Goal: Task Accomplishment & Management: Manage account settings

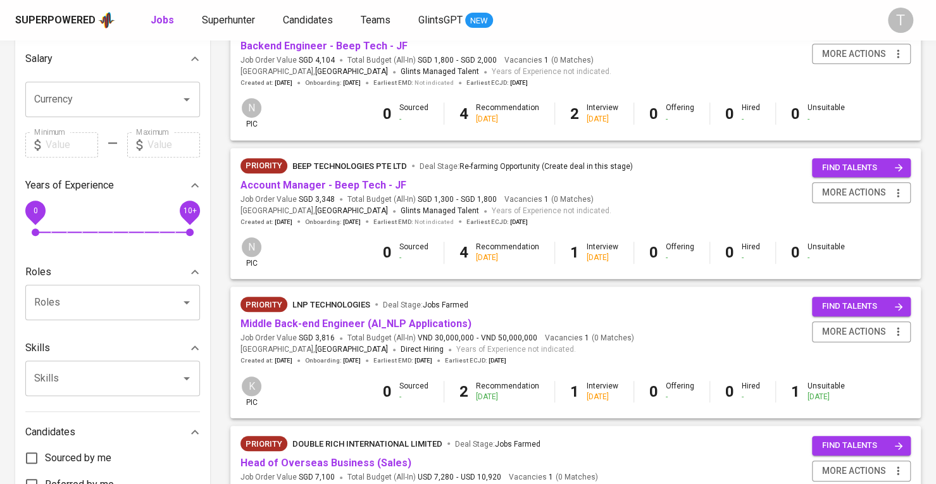
scroll to position [443, 0]
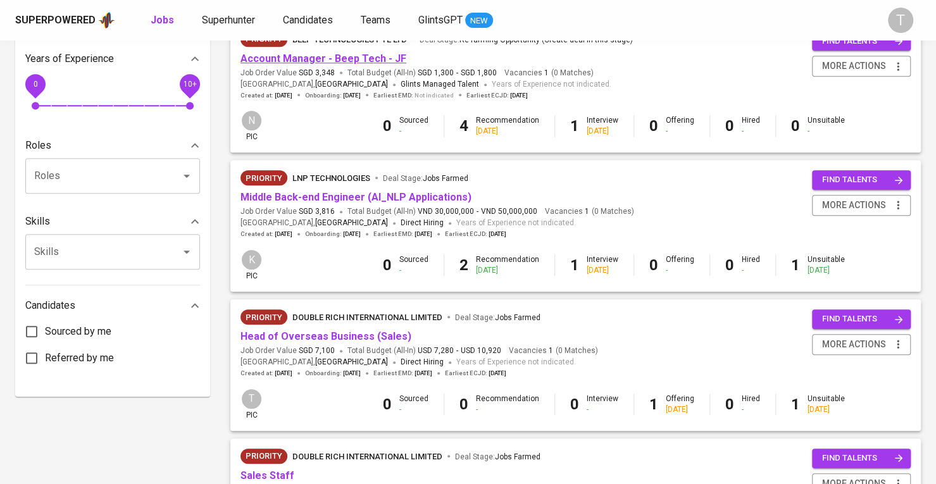
click at [333, 60] on link "Account Manager - Beep Tech - JF" at bounding box center [323, 59] width 166 height 12
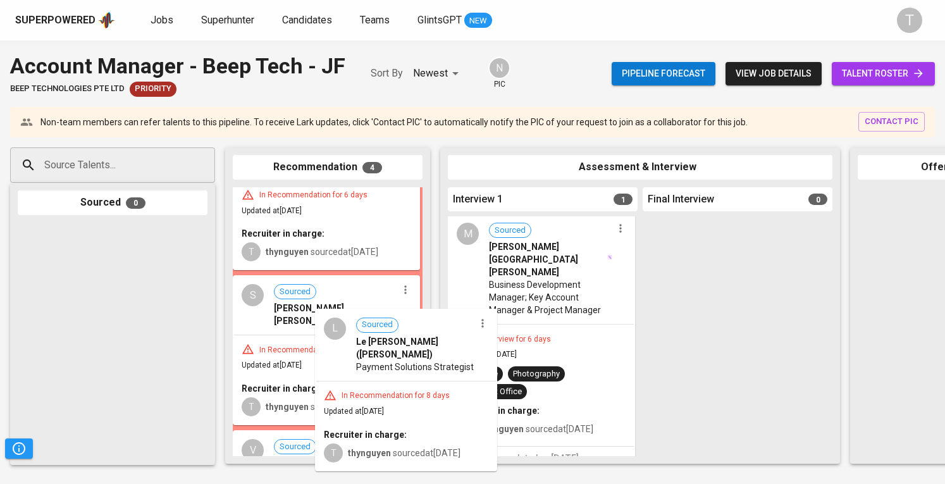
scroll to position [67, 0]
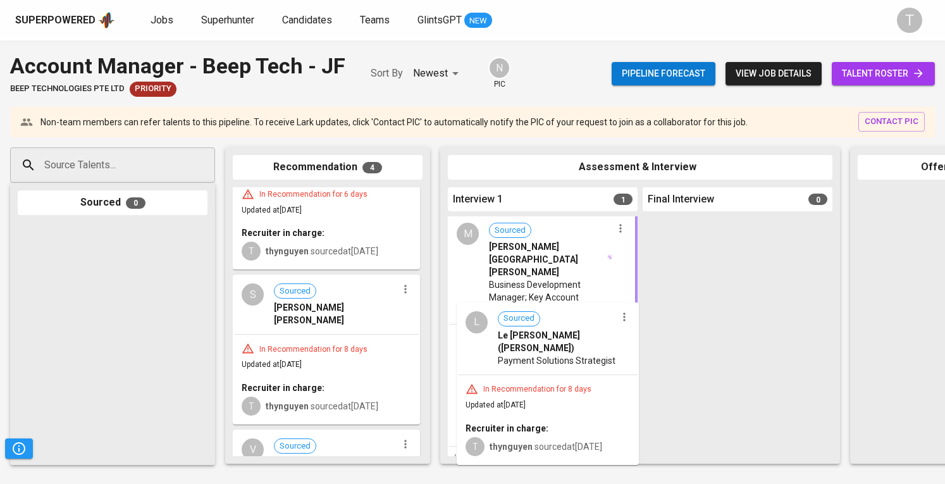
drag, startPoint x: 311, startPoint y: 328, endPoint x: 538, endPoint y: 335, distance: 226.5
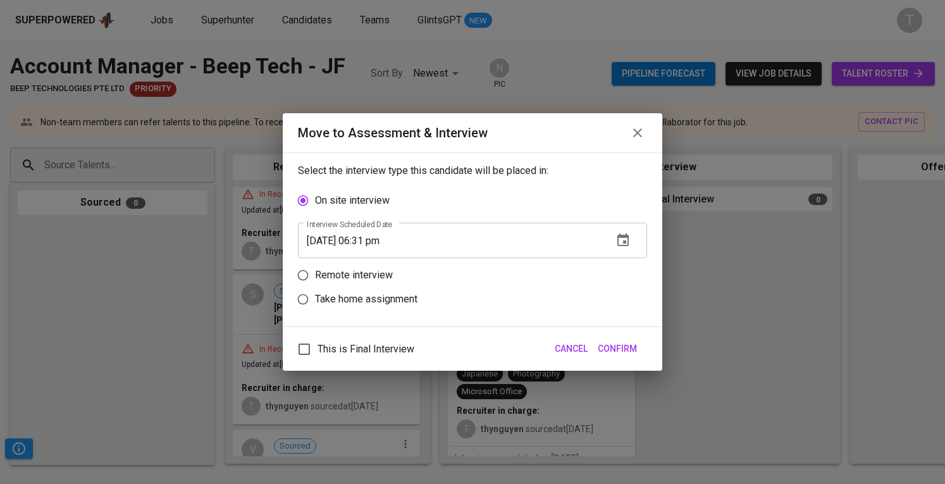
click at [346, 275] on p "Remote interview" at bounding box center [354, 275] width 78 height 15
click at [315, 275] on input "Remote interview" at bounding box center [303, 275] width 24 height 24
radio input "true"
click at [628, 264] on icon "button" at bounding box center [622, 263] width 11 height 13
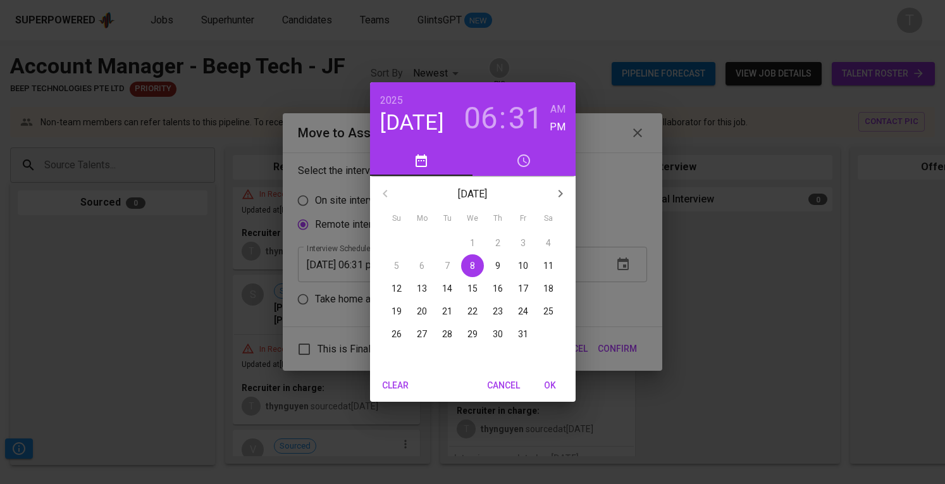
click at [496, 264] on p "9" at bounding box center [497, 265] width 5 height 13
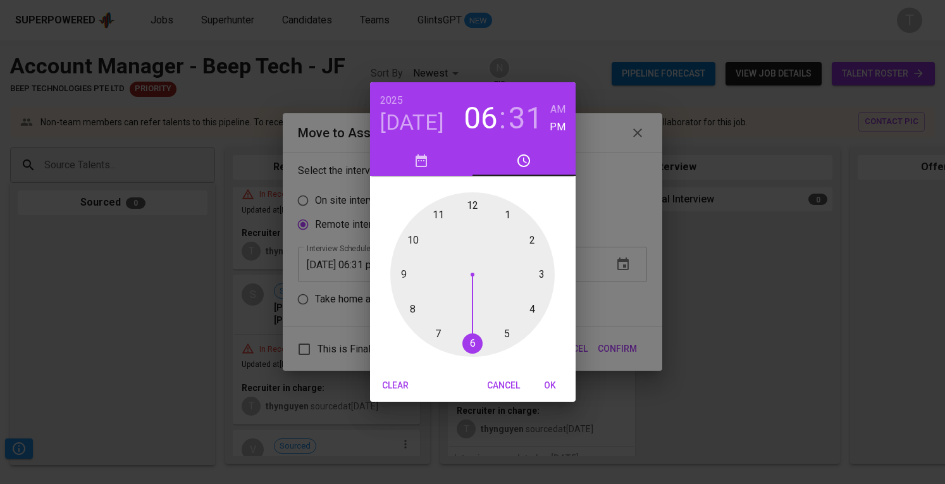
click at [532, 242] on div at bounding box center [472, 274] width 164 height 164
click at [472, 206] on div at bounding box center [472, 274] width 164 height 164
type input "[DATE] 02:00 pm"
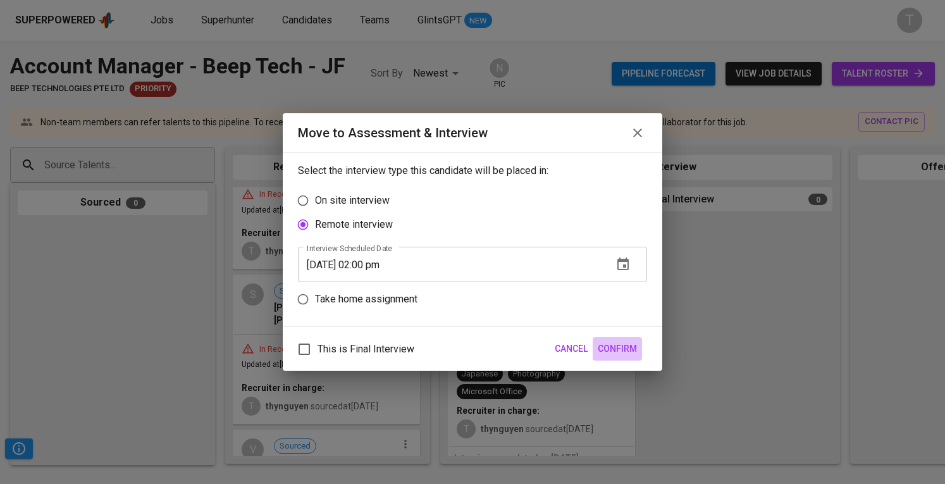
click at [616, 343] on span "Confirm" at bounding box center [617, 349] width 39 height 16
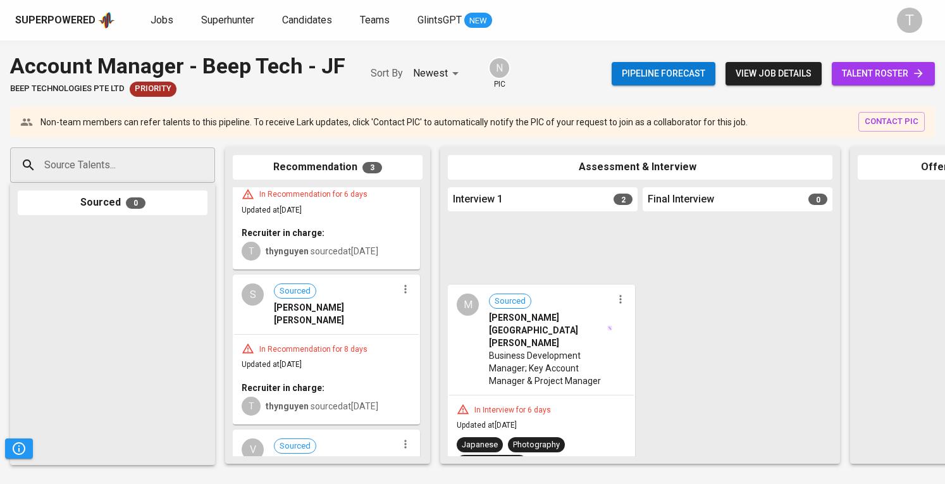
scroll to position [197, 0]
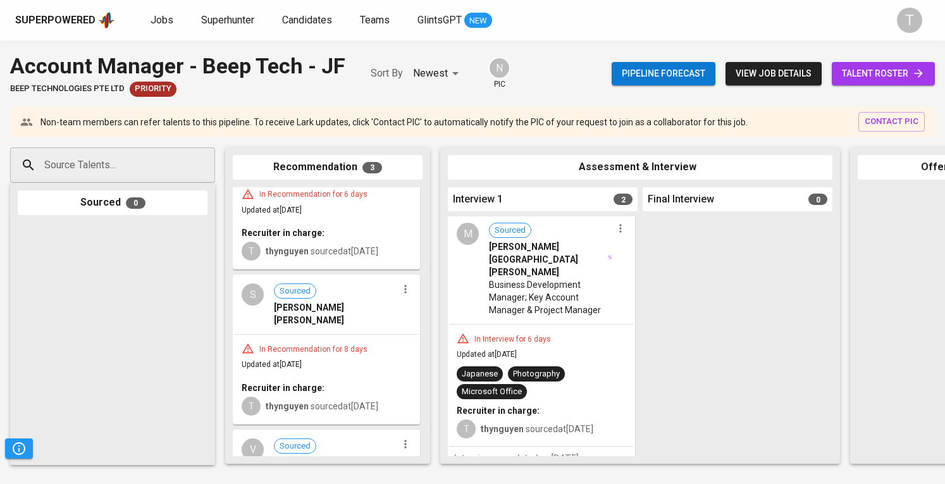
click at [615, 233] on icon "button" at bounding box center [620, 228] width 13 height 13
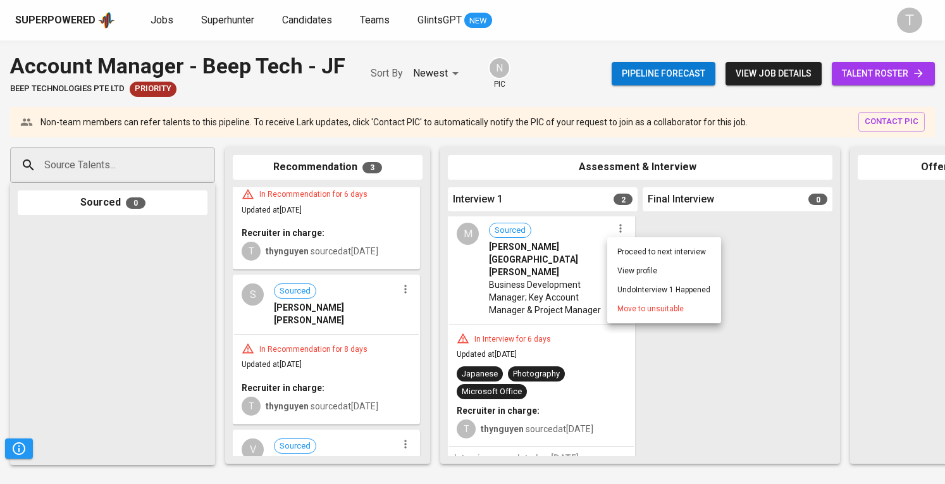
click at [625, 311] on span "Move to unsuitable" at bounding box center [650, 308] width 66 height 11
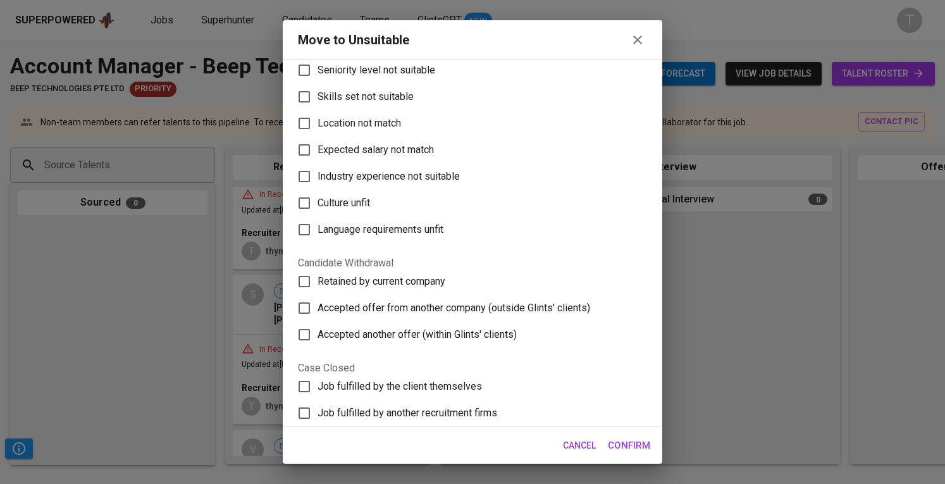
scroll to position [127, 0]
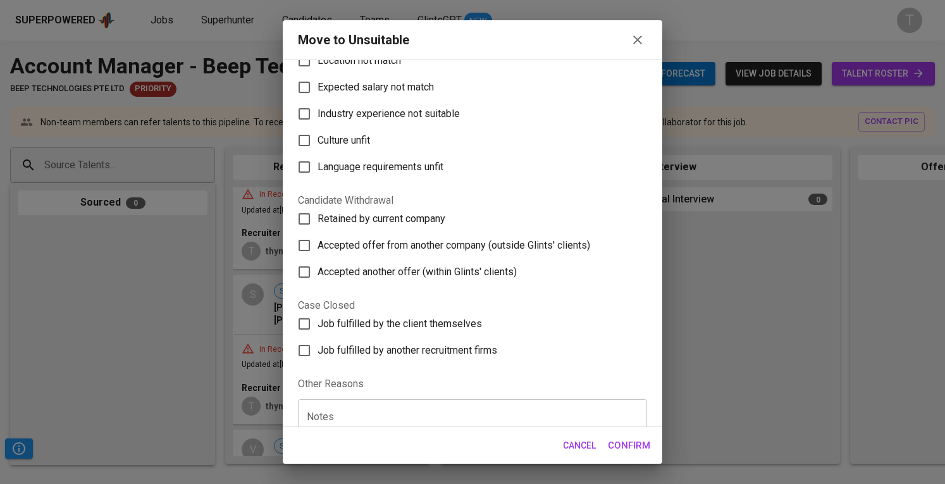
click at [409, 264] on span "Accepted another offer (within Glints' clients)" at bounding box center [417, 271] width 199 height 15
click at [318, 262] on input "Accepted another offer (within Glints' clients)" at bounding box center [304, 272] width 27 height 27
checkbox input "true"
click at [502, 232] on label "Accepted offer from another company (outside Glints' clients)" at bounding box center [464, 245] width 346 height 27
click at [318, 232] on input "Accepted offer from another company (outside Glints' clients)" at bounding box center [304, 245] width 27 height 27
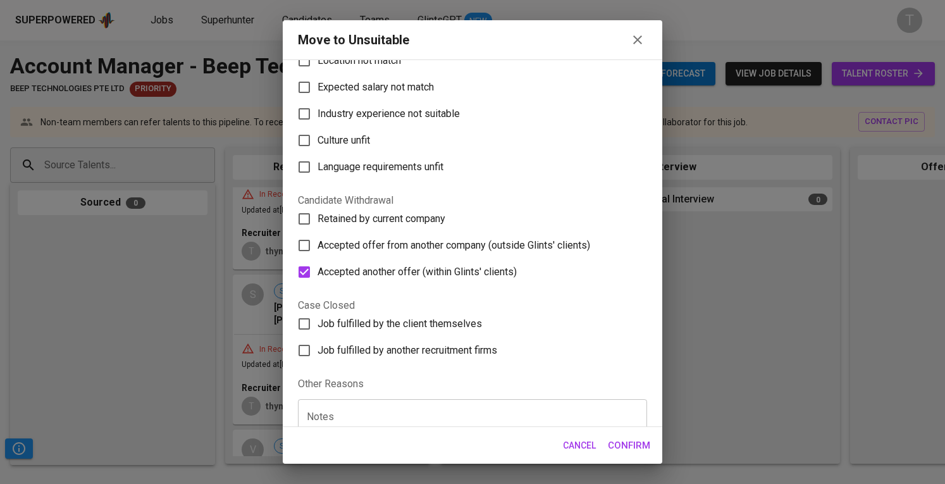
checkbox input "true"
click at [501, 264] on span "Accepted another offer (within Glints' clients)" at bounding box center [417, 271] width 199 height 15
click at [318, 259] on input "Accepted another offer (within Glints' clients)" at bounding box center [304, 272] width 27 height 27
checkbox input "false"
click at [633, 444] on span "Confirm" at bounding box center [629, 445] width 42 height 16
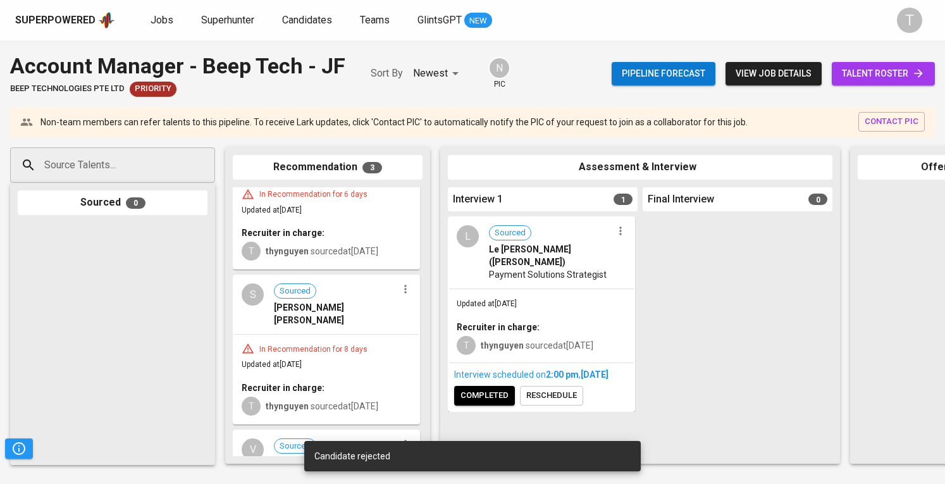
scroll to position [0, 0]
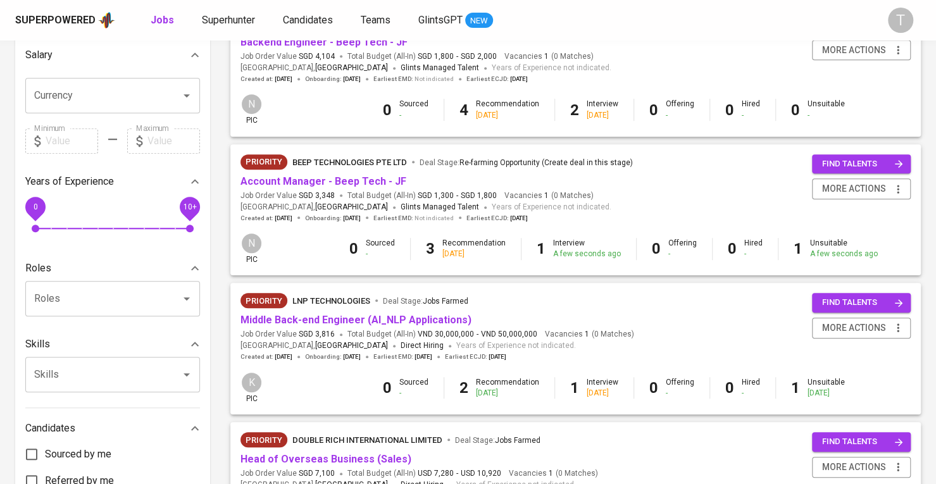
scroll to position [316, 0]
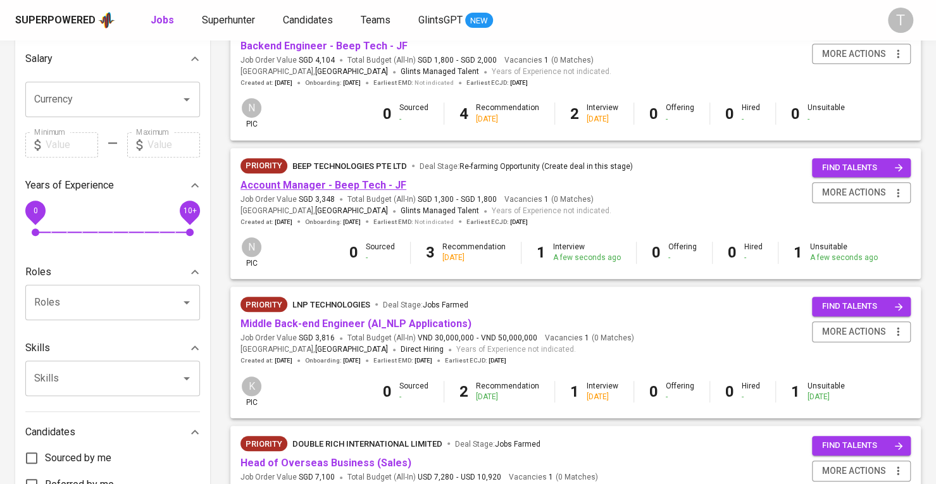
click at [385, 188] on link "Account Manager - Beep Tech - JF" at bounding box center [323, 185] width 166 height 12
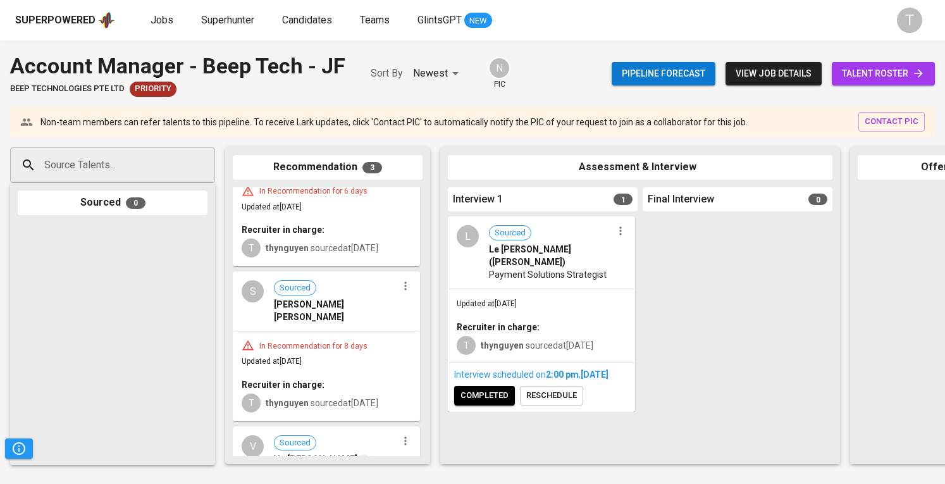
scroll to position [214, 0]
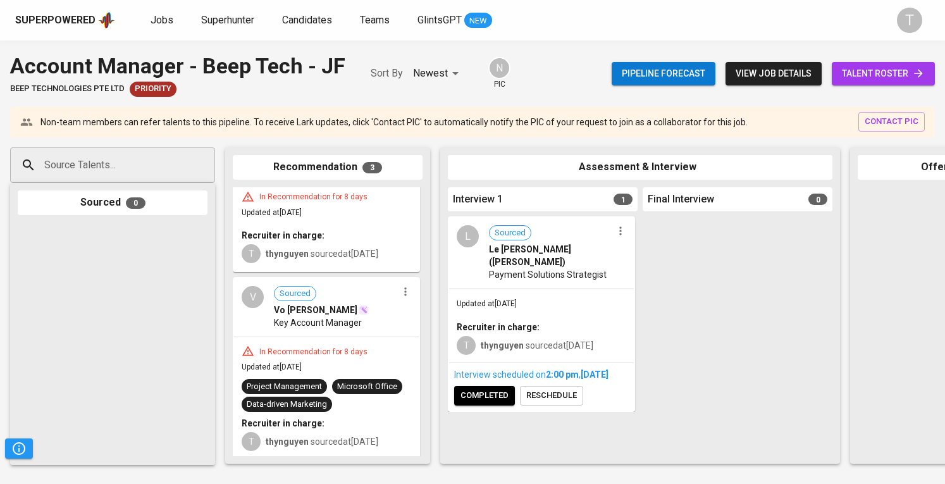
drag, startPoint x: 38, startPoint y: 314, endPoint x: 50, endPoint y: 297, distance: 21.4
click at [38, 314] on div at bounding box center [113, 340] width 190 height 235
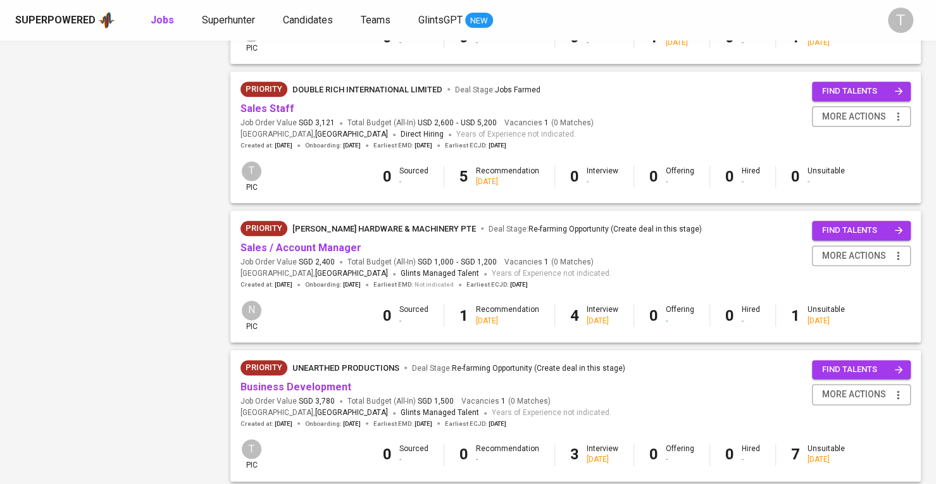
scroll to position [886, 0]
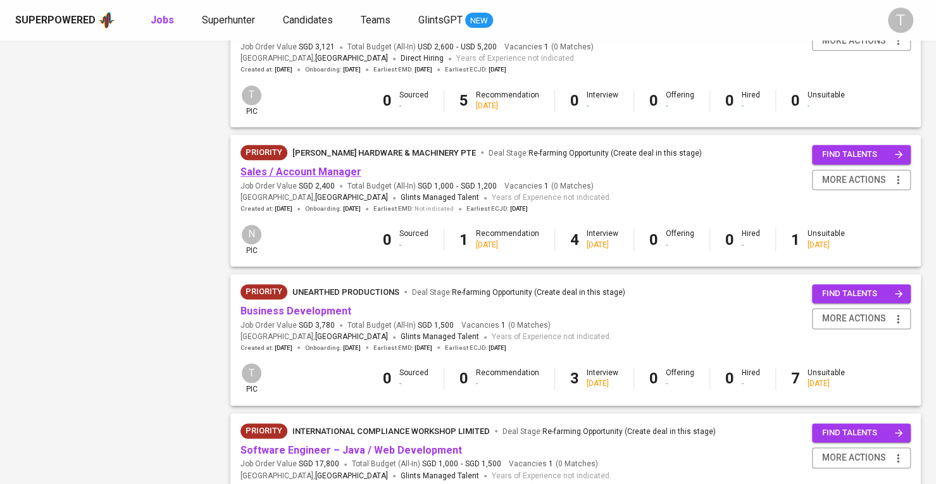
click at [348, 173] on link "Sales / Account Manager" at bounding box center [300, 172] width 121 height 12
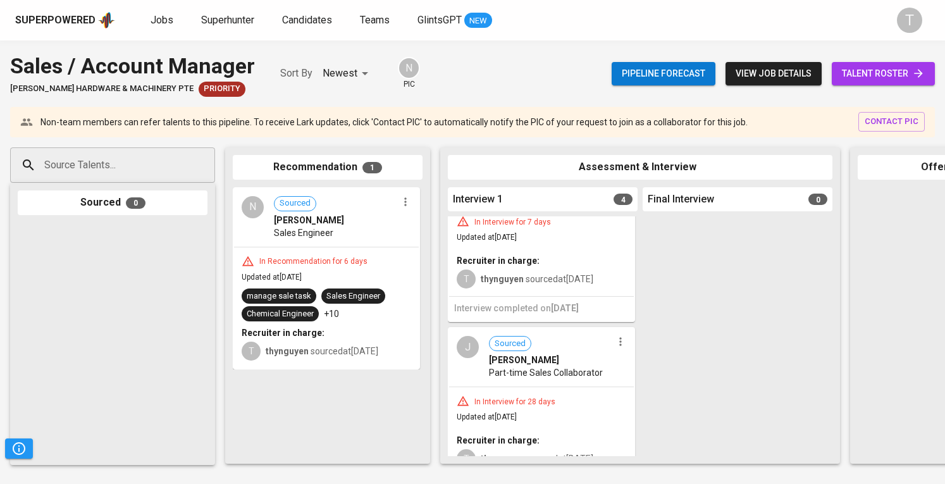
scroll to position [512, 0]
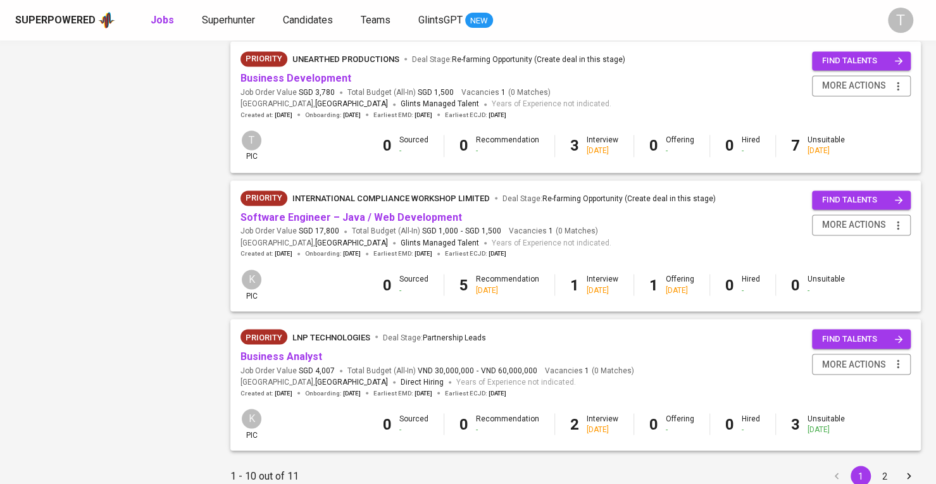
scroll to position [1139, 0]
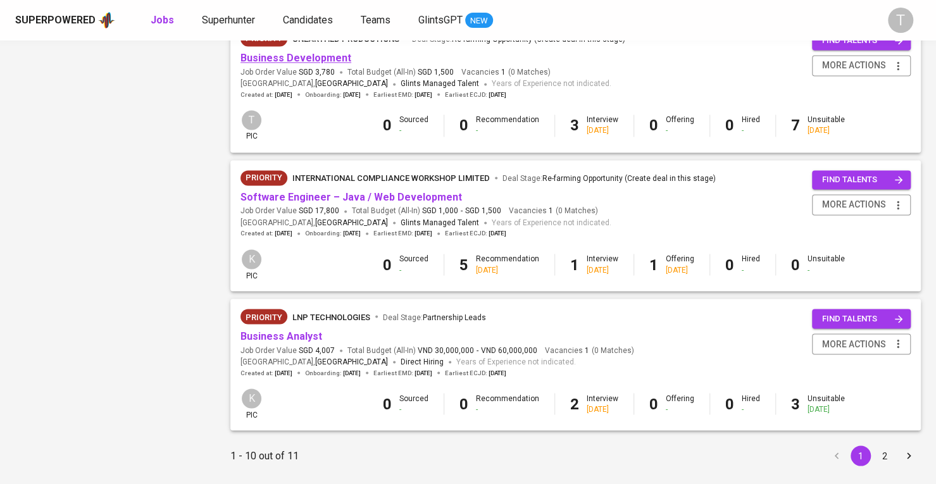
click at [334, 54] on link "Business Development" at bounding box center [295, 58] width 111 height 12
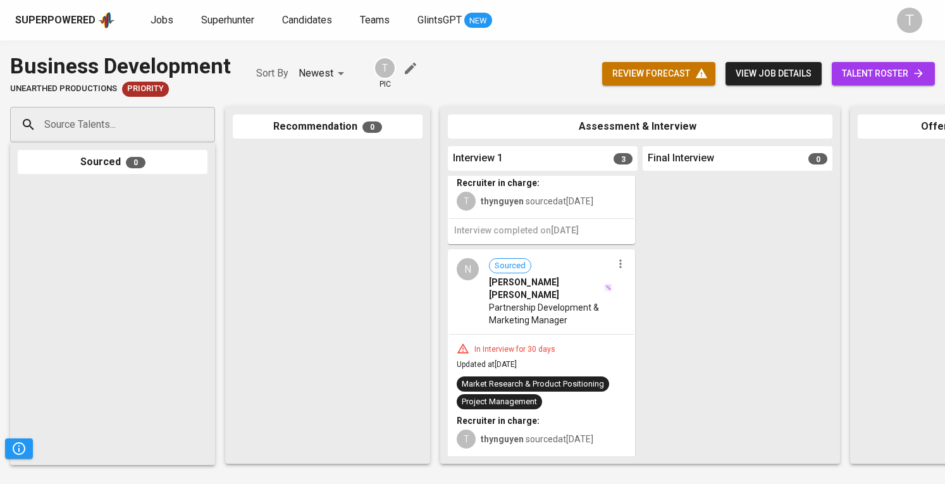
scroll to position [328, 0]
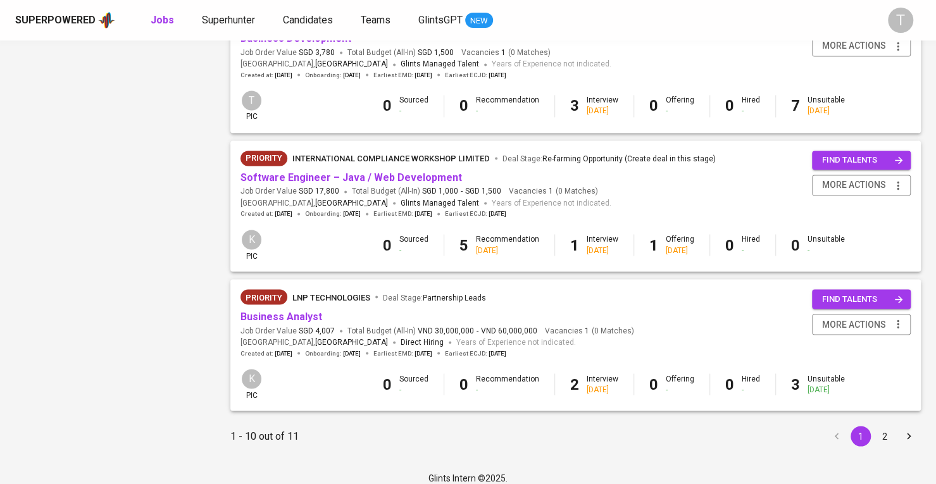
scroll to position [1169, 0]
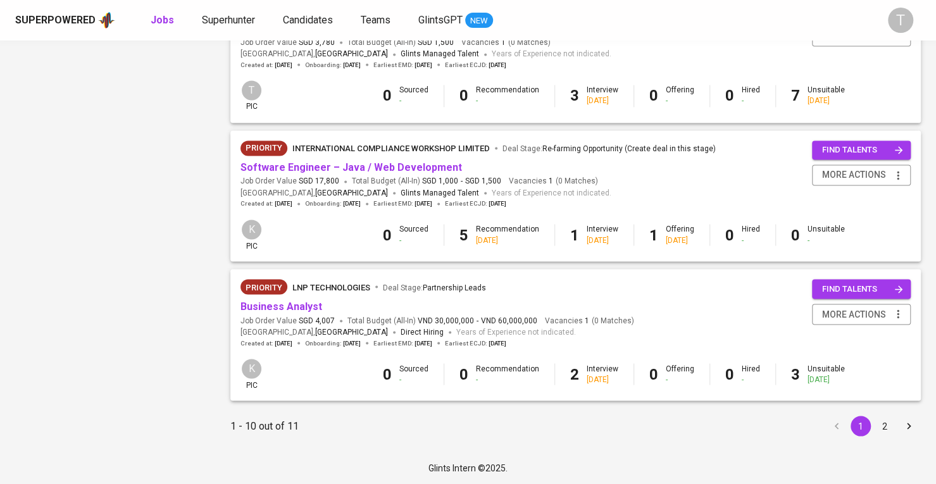
click at [880, 421] on button "2" at bounding box center [884, 426] width 20 height 20
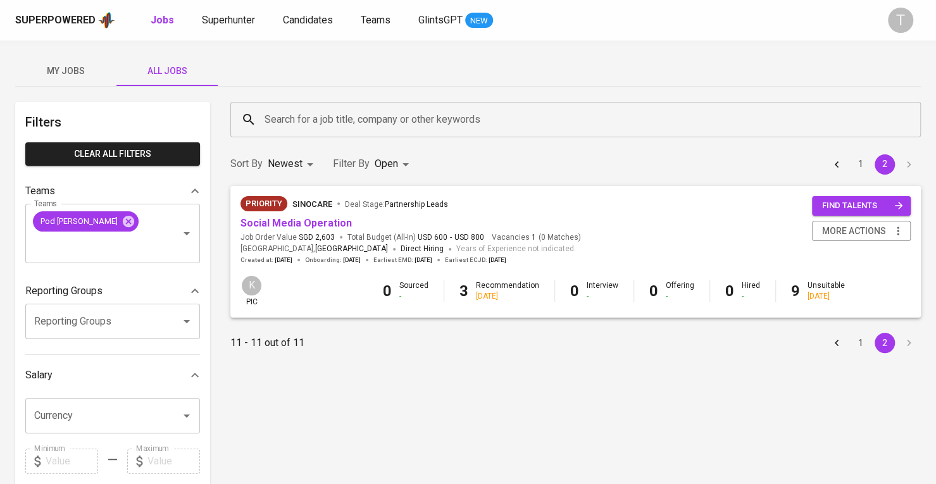
click at [852, 340] on button "1" at bounding box center [860, 343] width 20 height 20
